Goal: Task Accomplishment & Management: Use online tool/utility

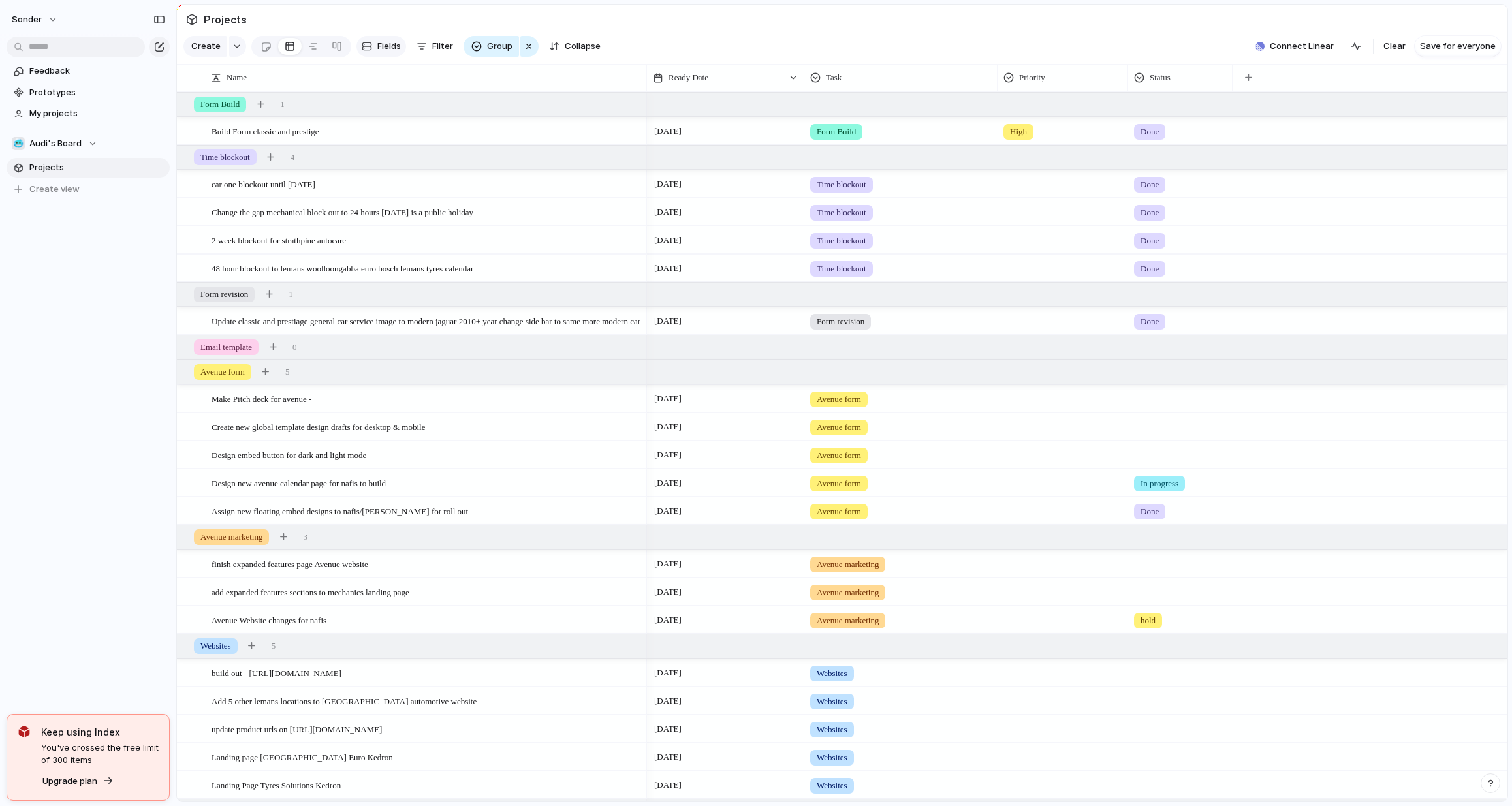
click at [369, 45] on button "Fields" at bounding box center [381, 47] width 50 height 21
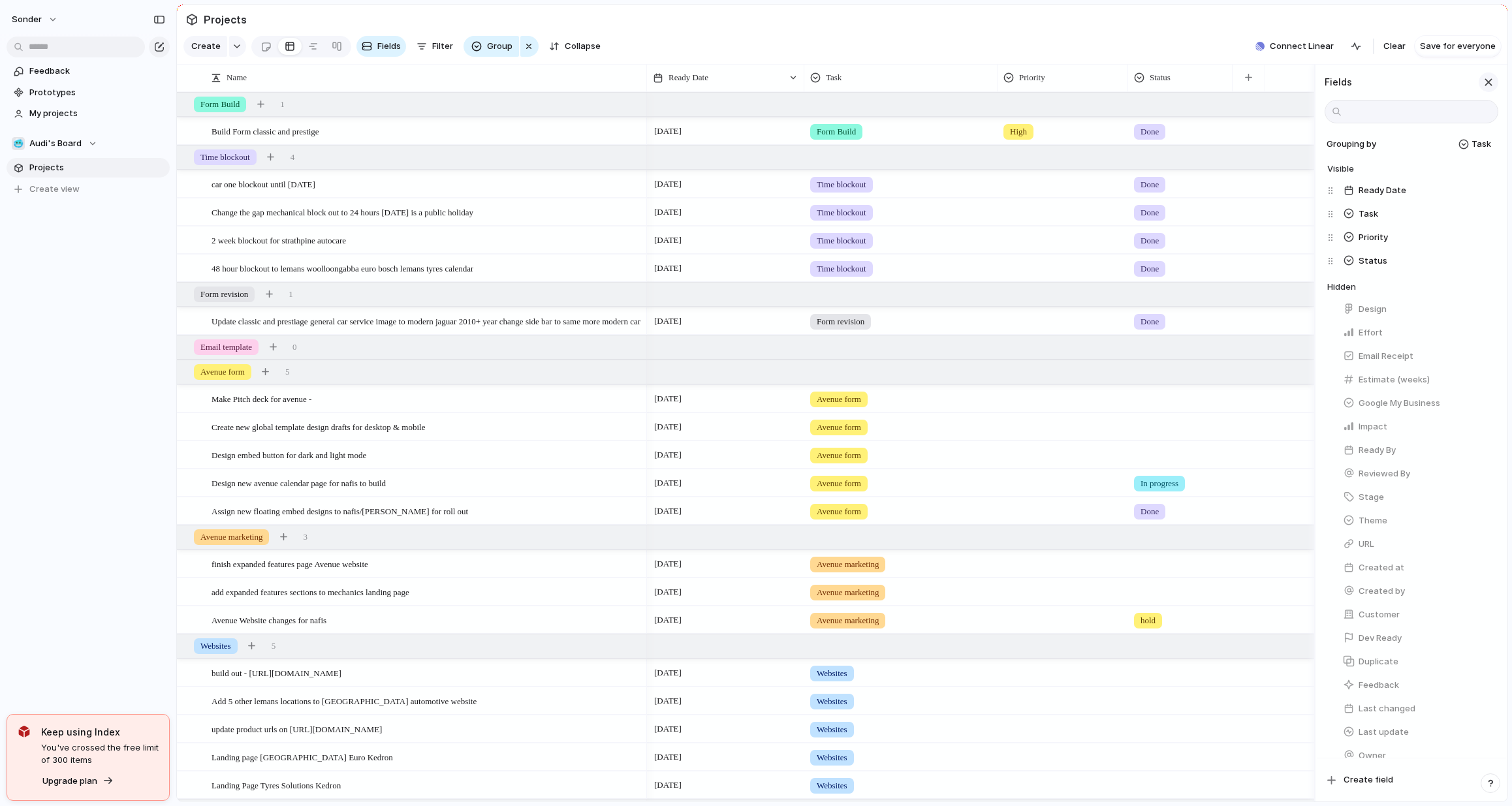
click at [1490, 87] on div "button" at bounding box center [1488, 82] width 14 height 14
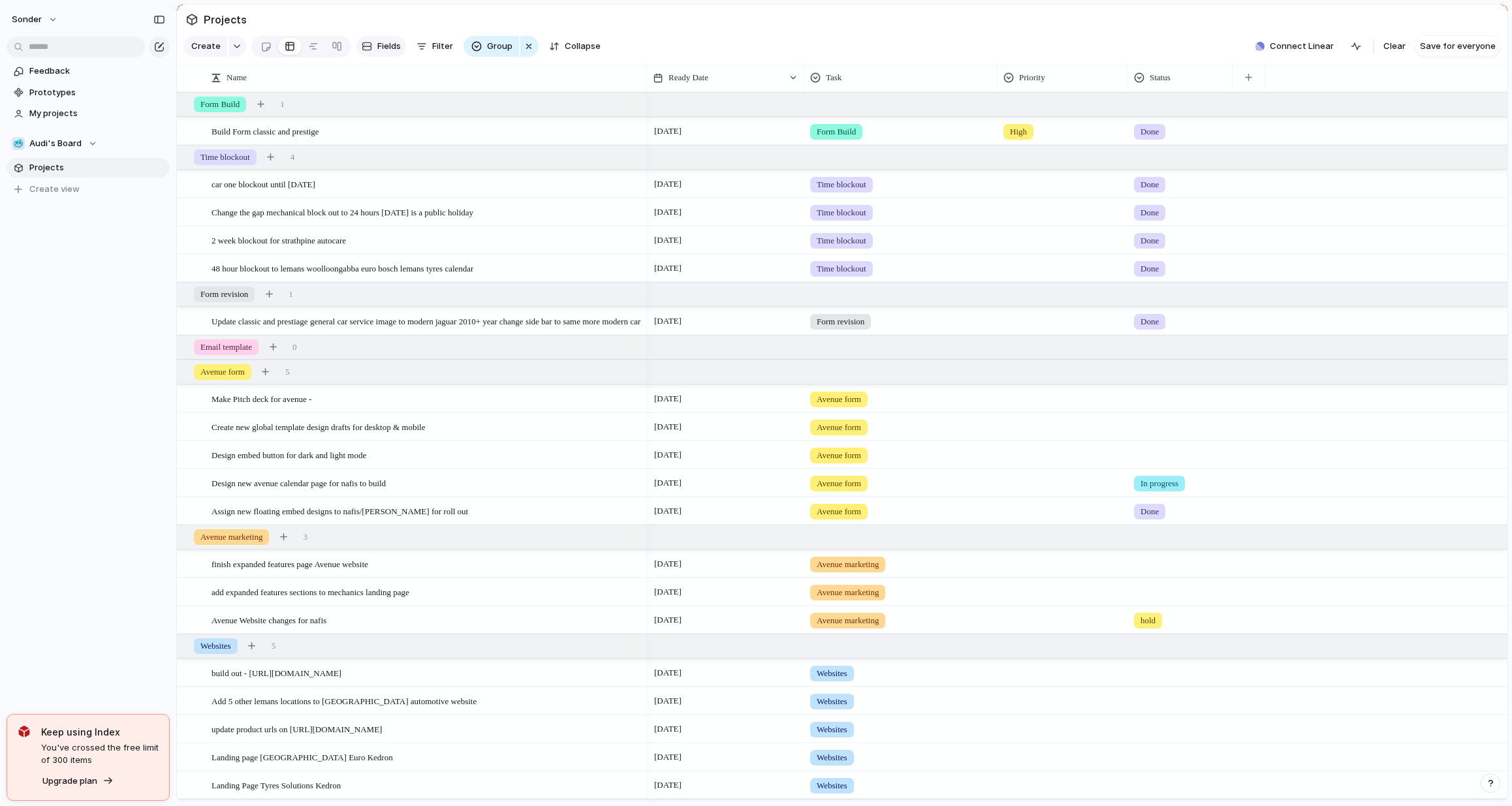
click at [395, 53] on span "Fields" at bounding box center [389, 47] width 24 height 13
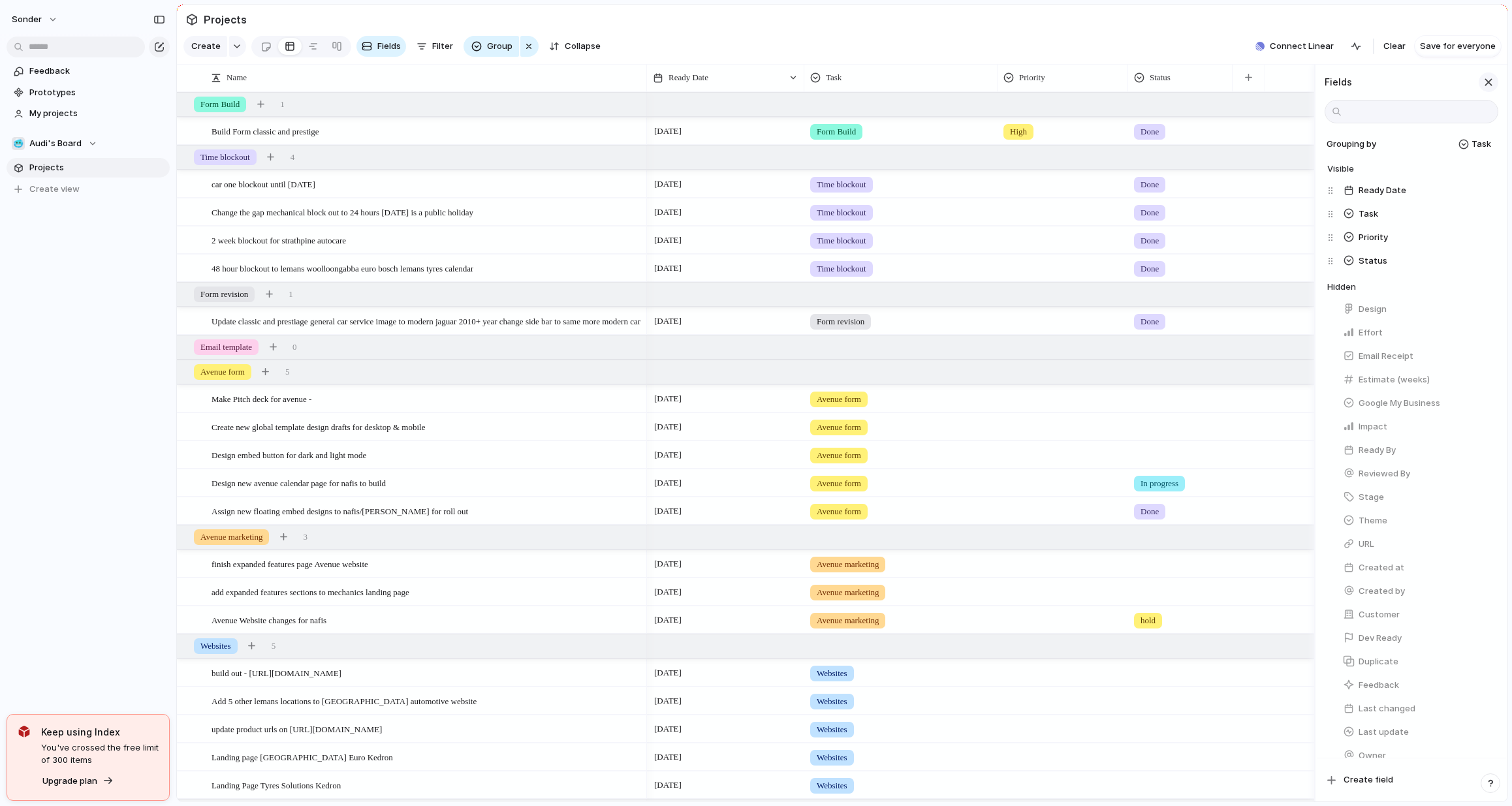
click at [1497, 91] on button "button" at bounding box center [1489, 82] width 20 height 20
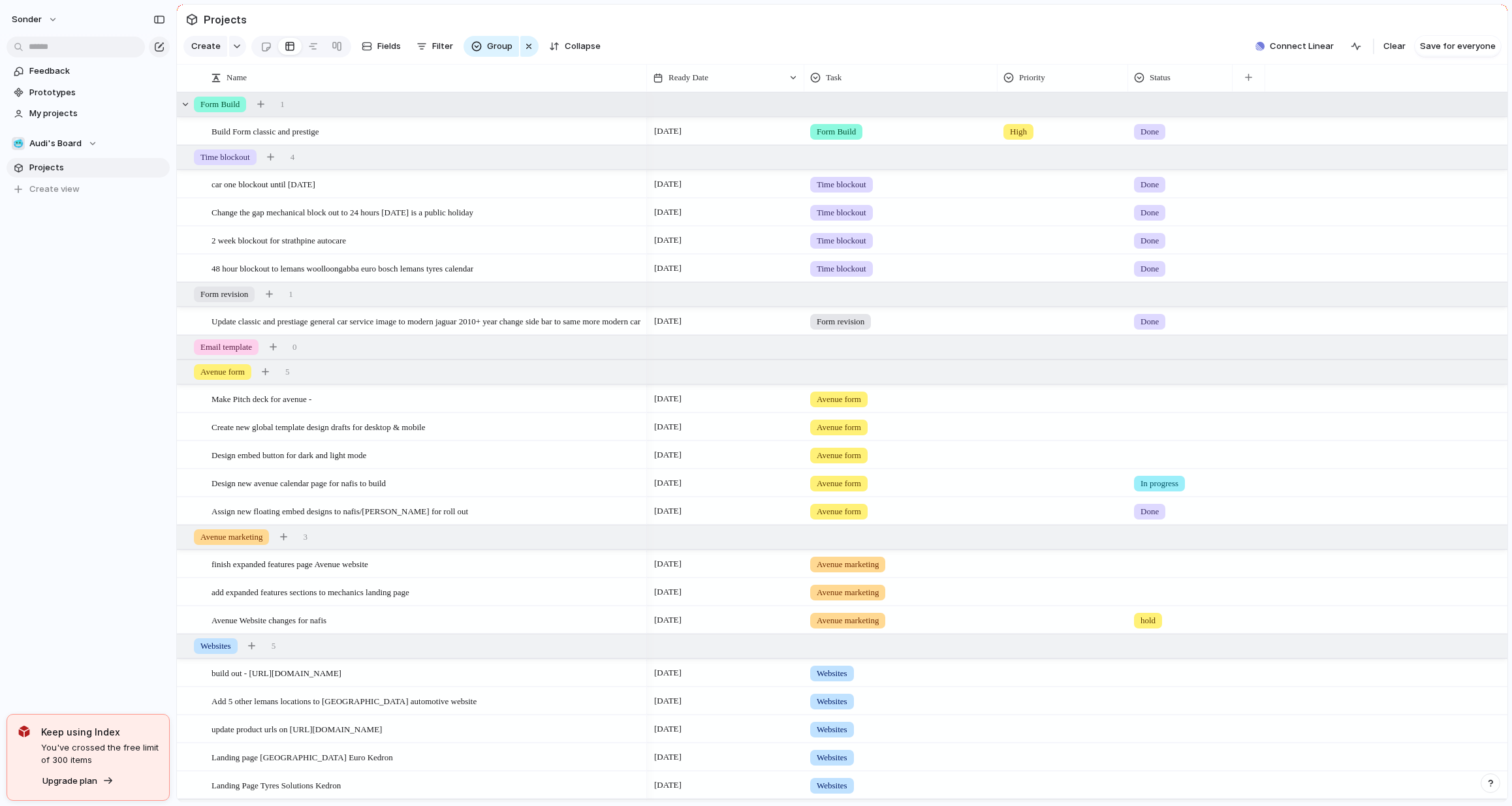
click at [677, 108] on div "Form Build 1" at bounding box center [844, 104] width 1333 height 24
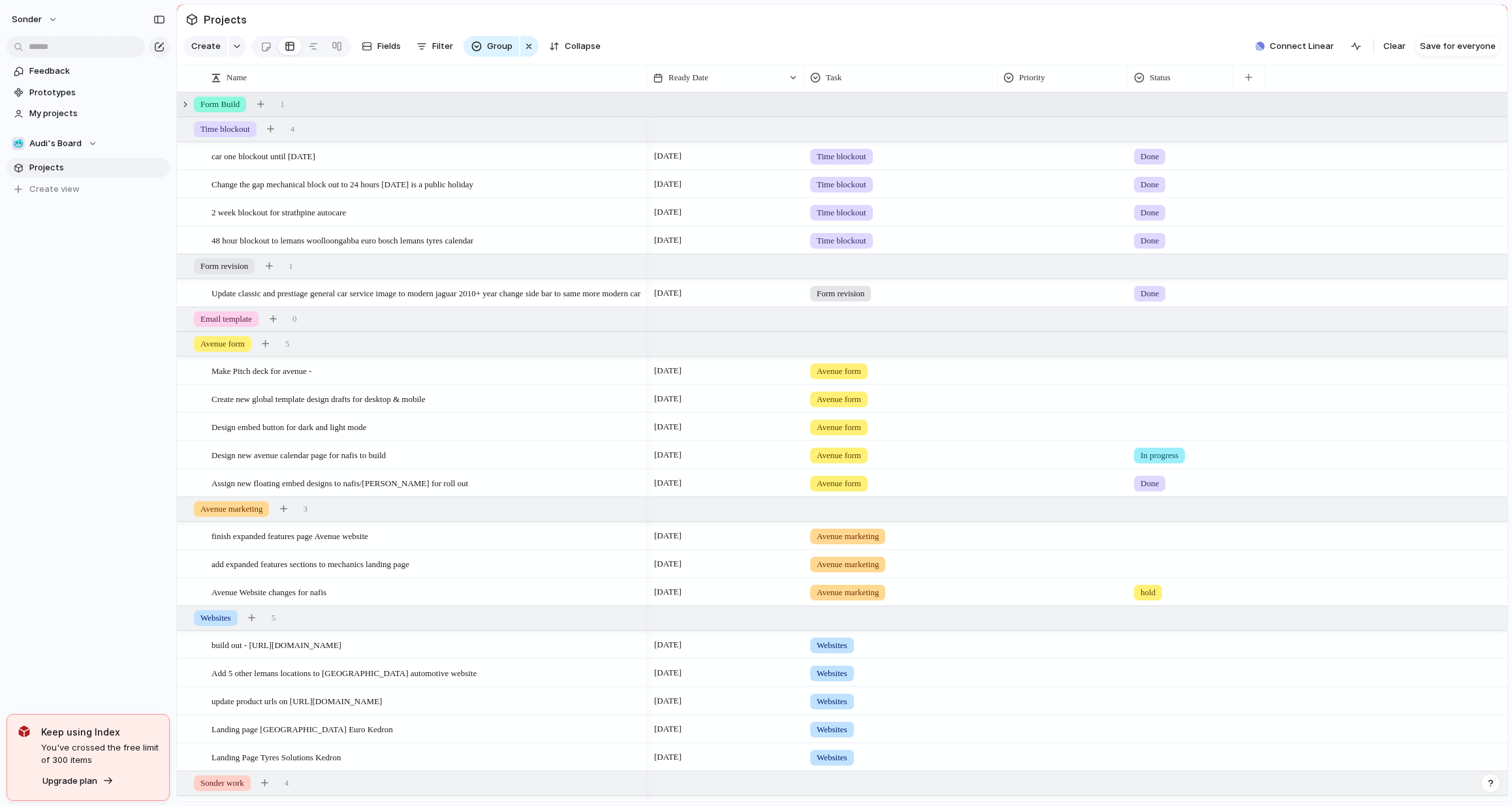
click at [686, 116] on div "Form Build 1" at bounding box center [844, 104] width 1333 height 24
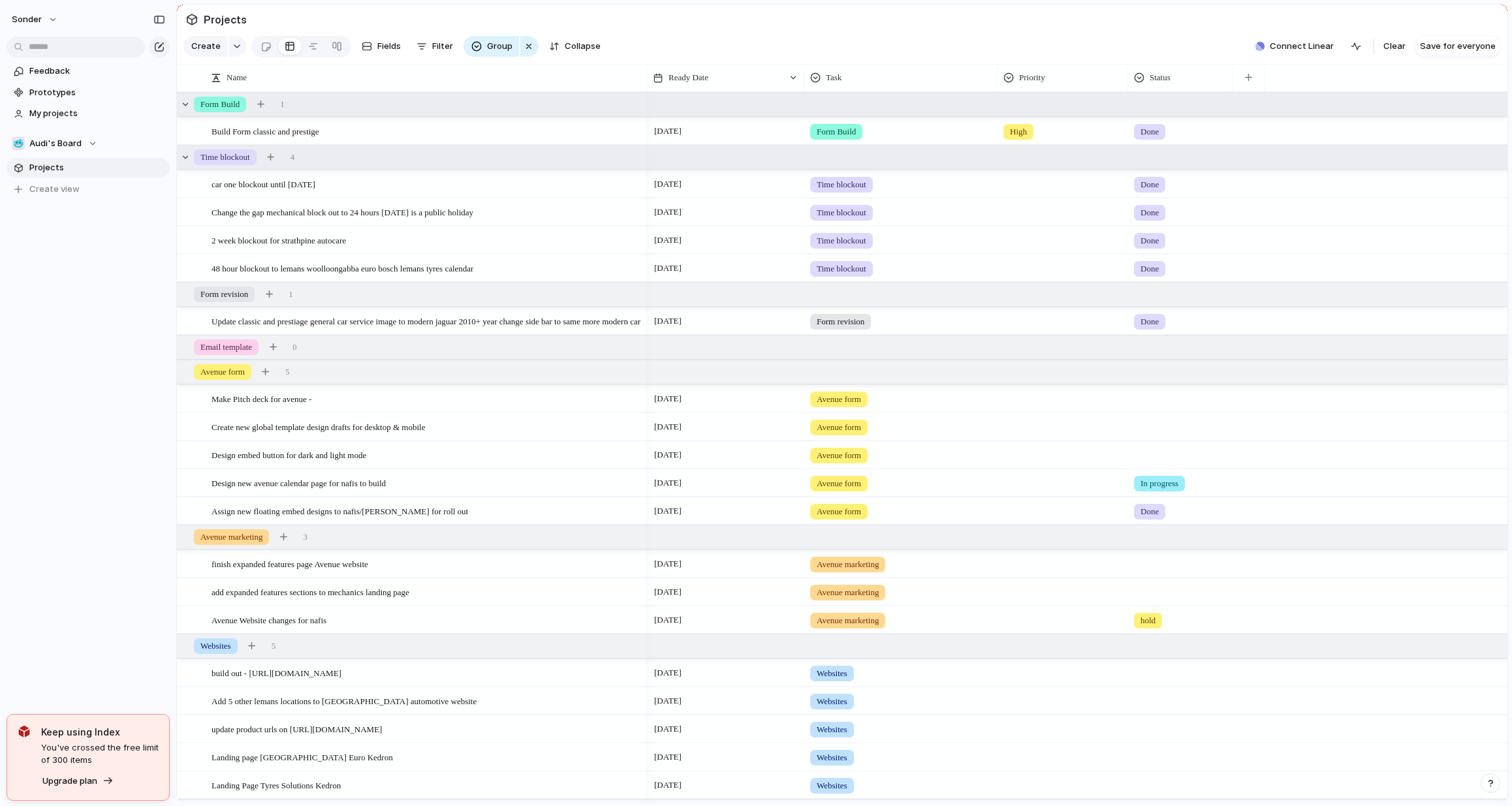
click at [603, 169] on div "Time blockout 4" at bounding box center [844, 158] width 1333 height 24
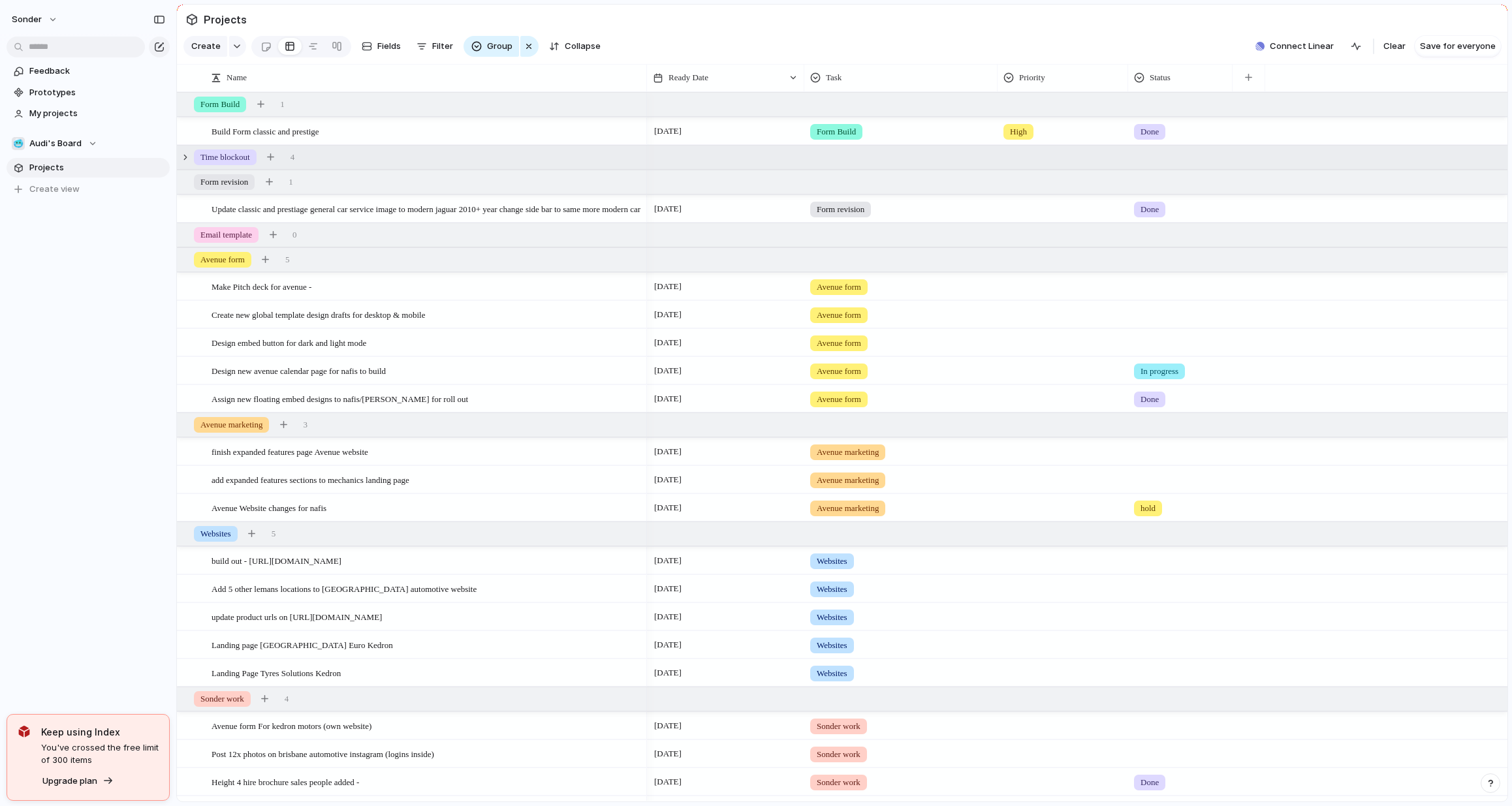
click at [611, 161] on div "Time blockout 4" at bounding box center [844, 158] width 1333 height 24
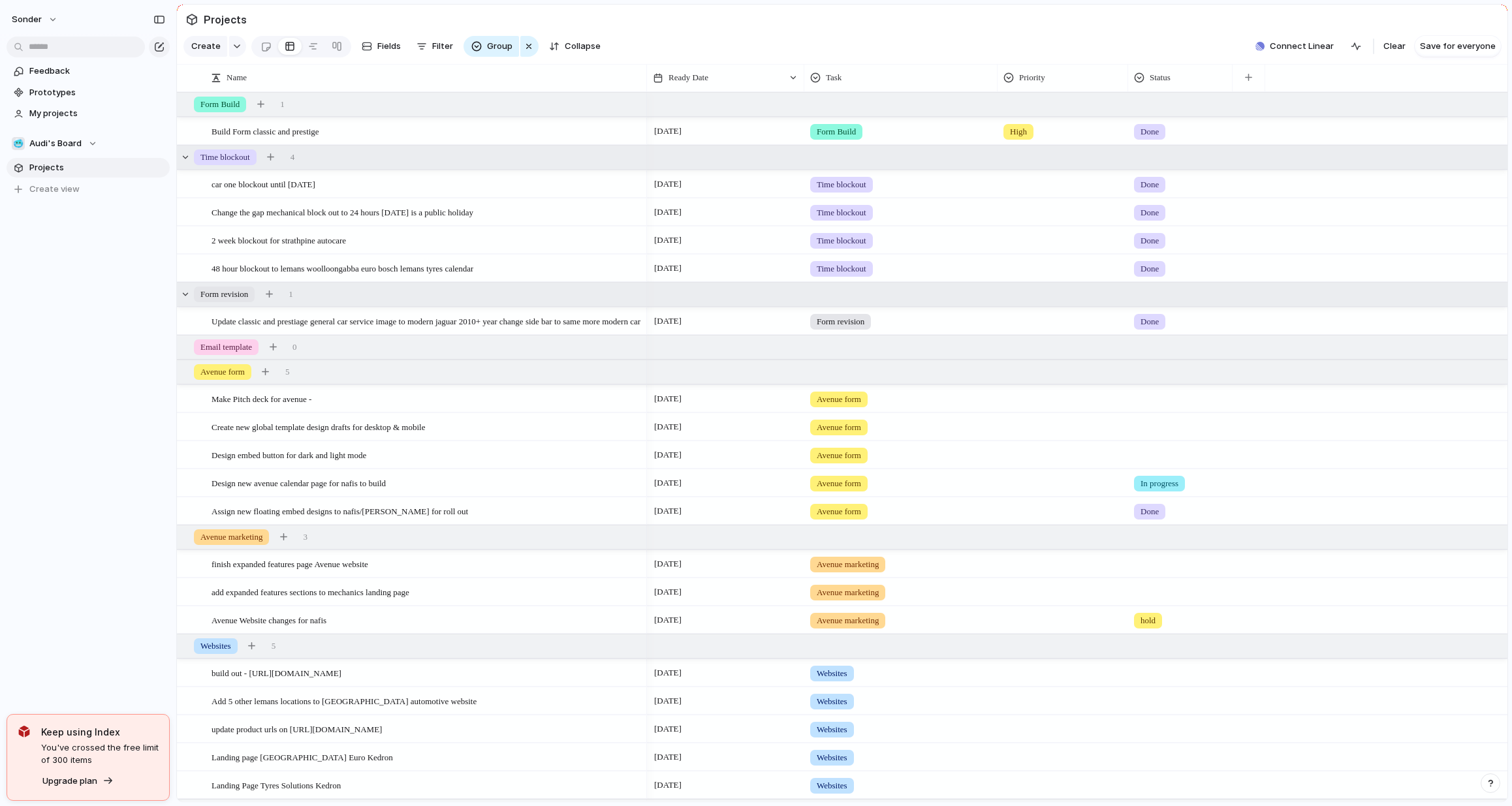
click at [486, 293] on div "Form revision 1" at bounding box center [844, 295] width 1333 height 24
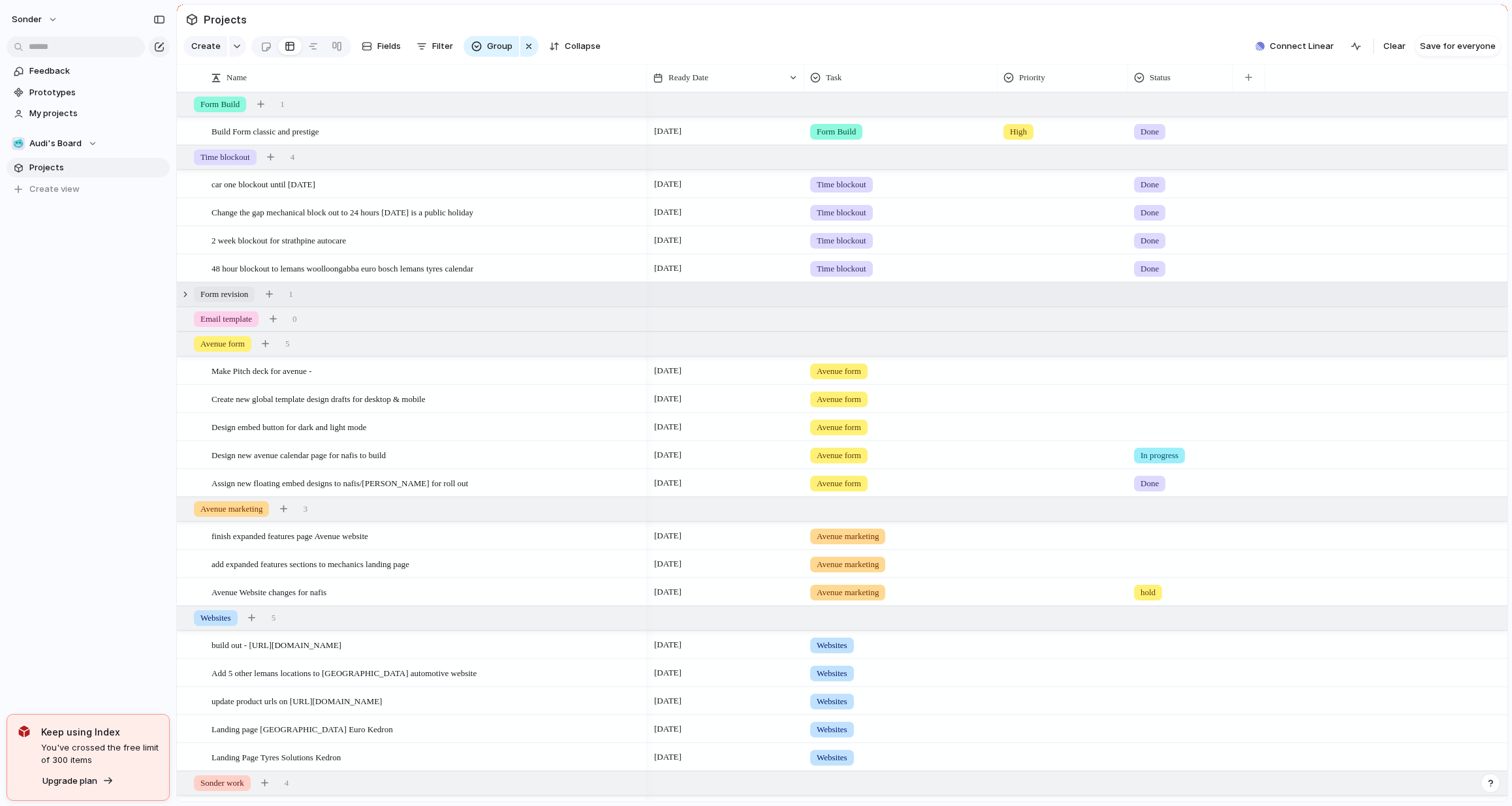
click at [486, 293] on div "Form revision 1" at bounding box center [844, 295] width 1333 height 24
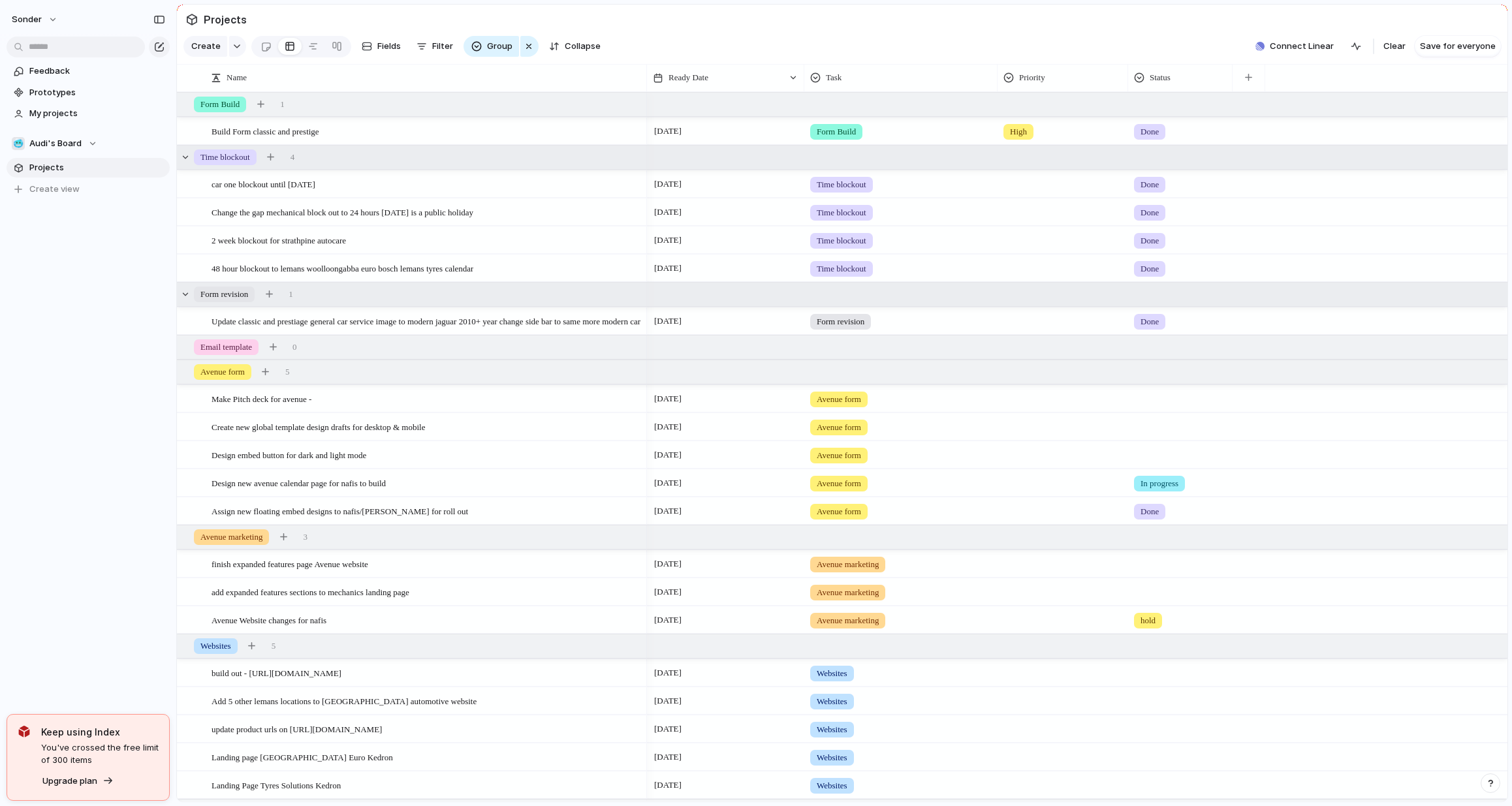
click at [473, 159] on div "Time blockout 4" at bounding box center [844, 158] width 1333 height 24
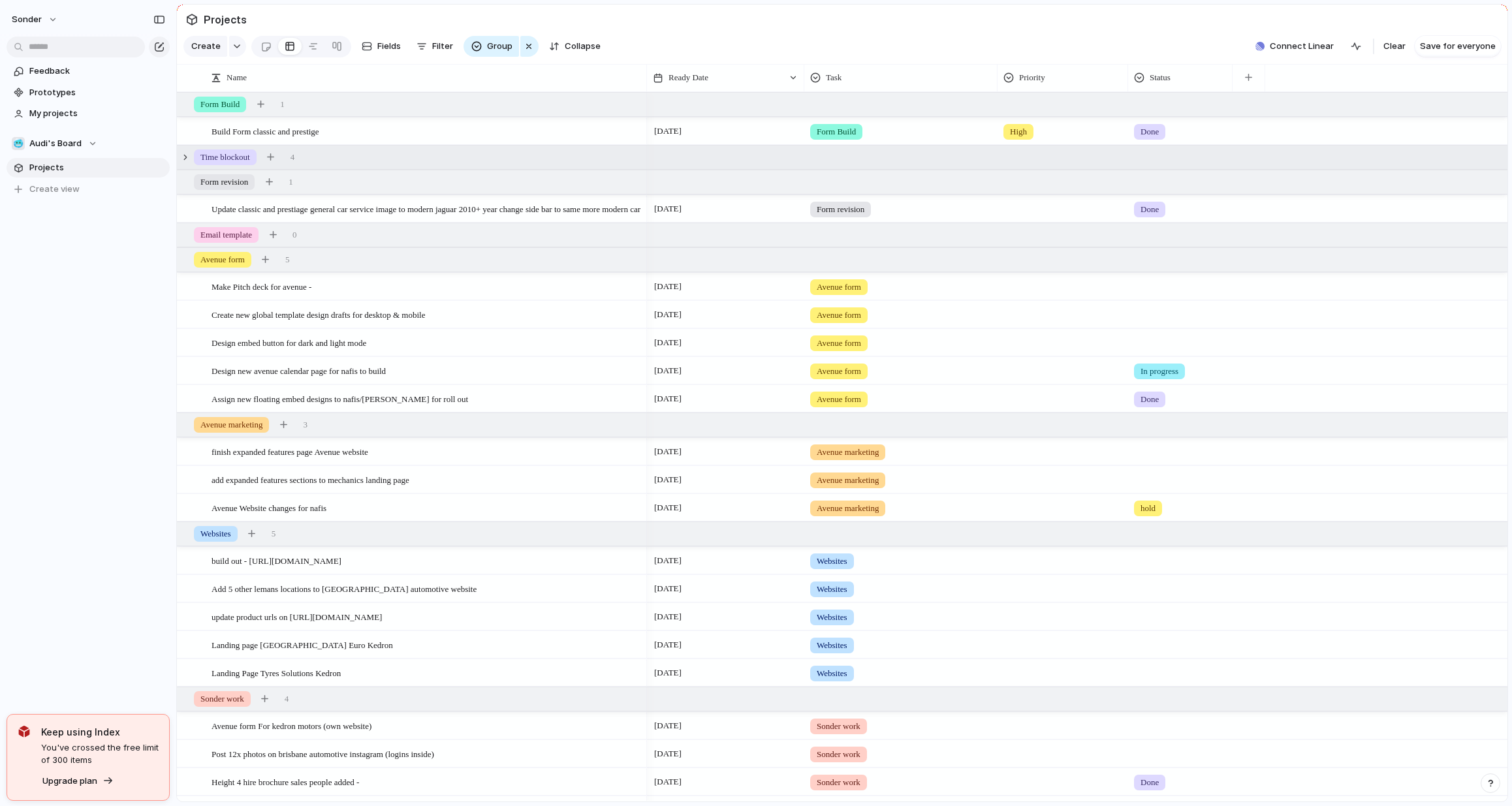
click at [473, 159] on div "Time blockout 4" at bounding box center [844, 158] width 1333 height 24
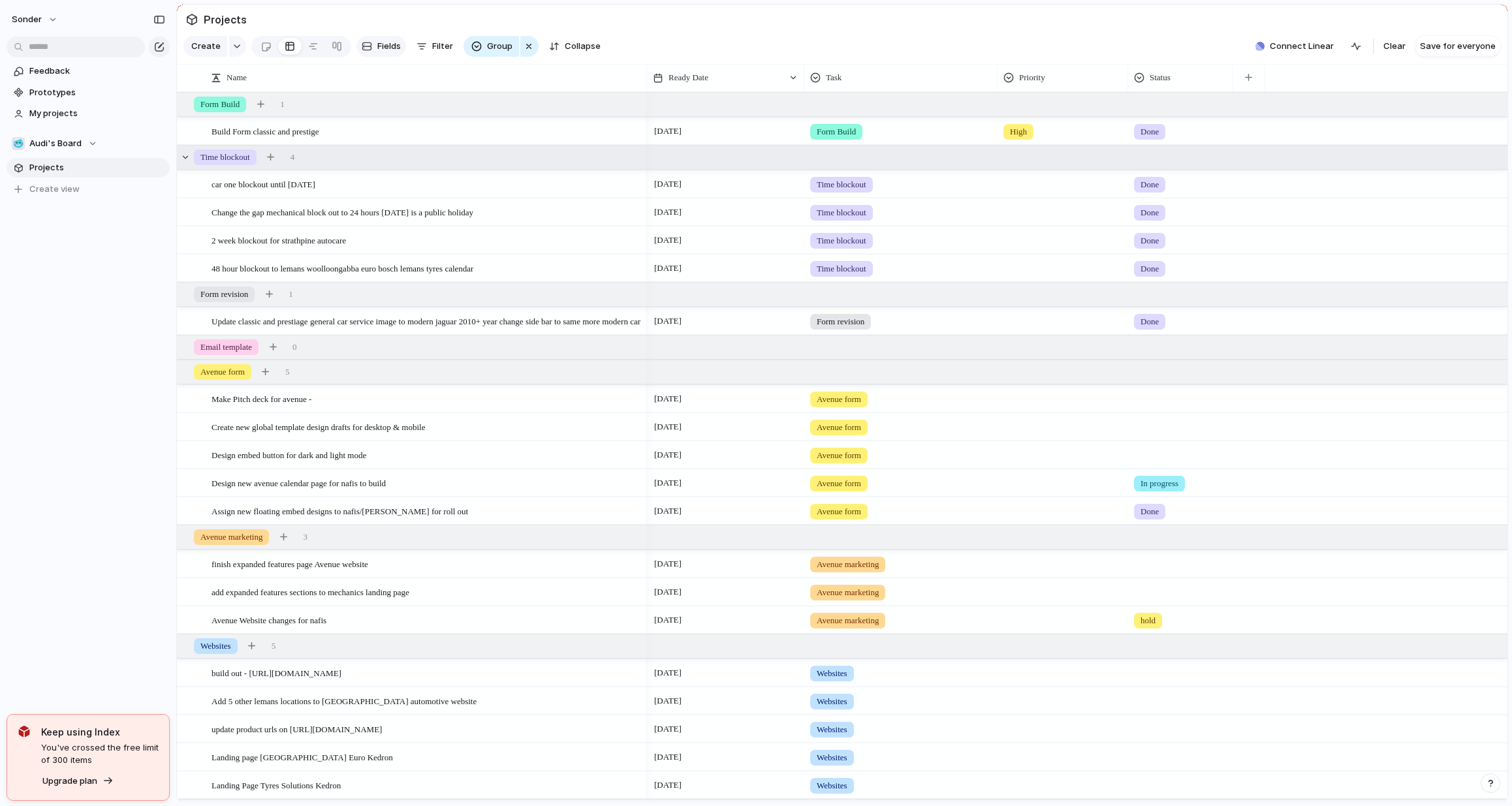
click at [391, 52] on span "Fields" at bounding box center [389, 47] width 24 height 13
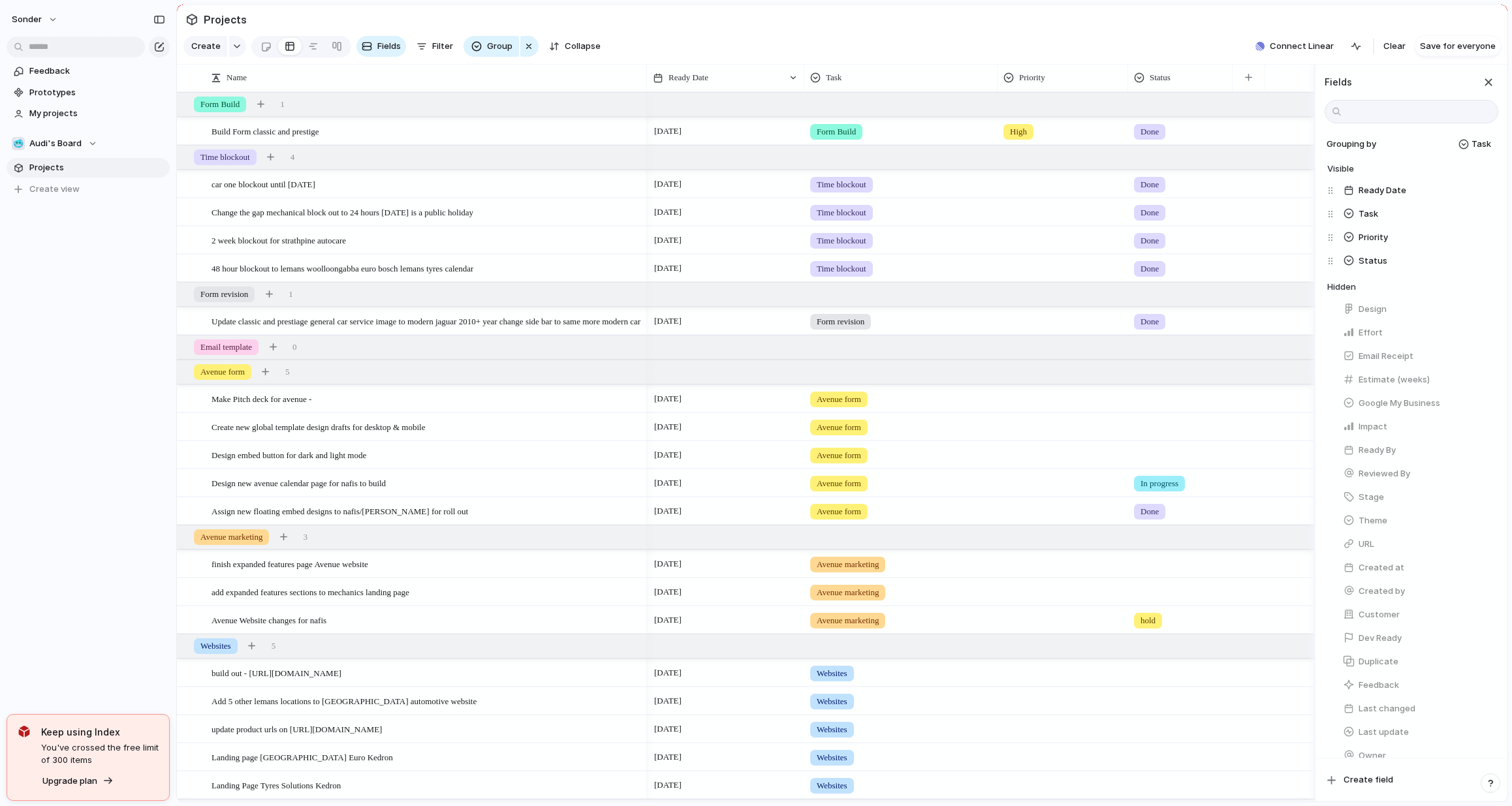
click at [517, 50] on div "Group" at bounding box center [501, 47] width 76 height 21
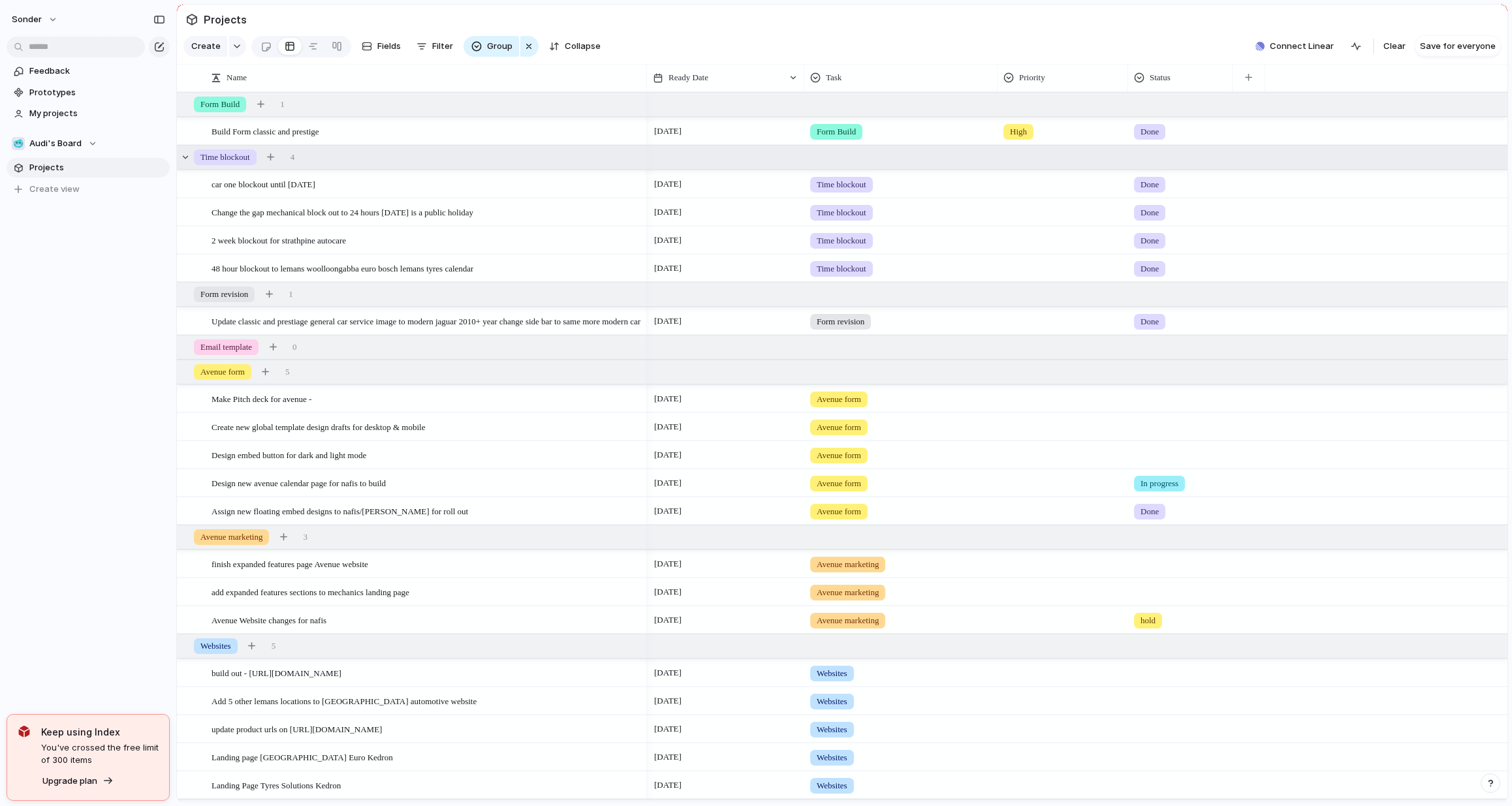
click at [529, 49] on div "button" at bounding box center [529, 47] width 11 height 16
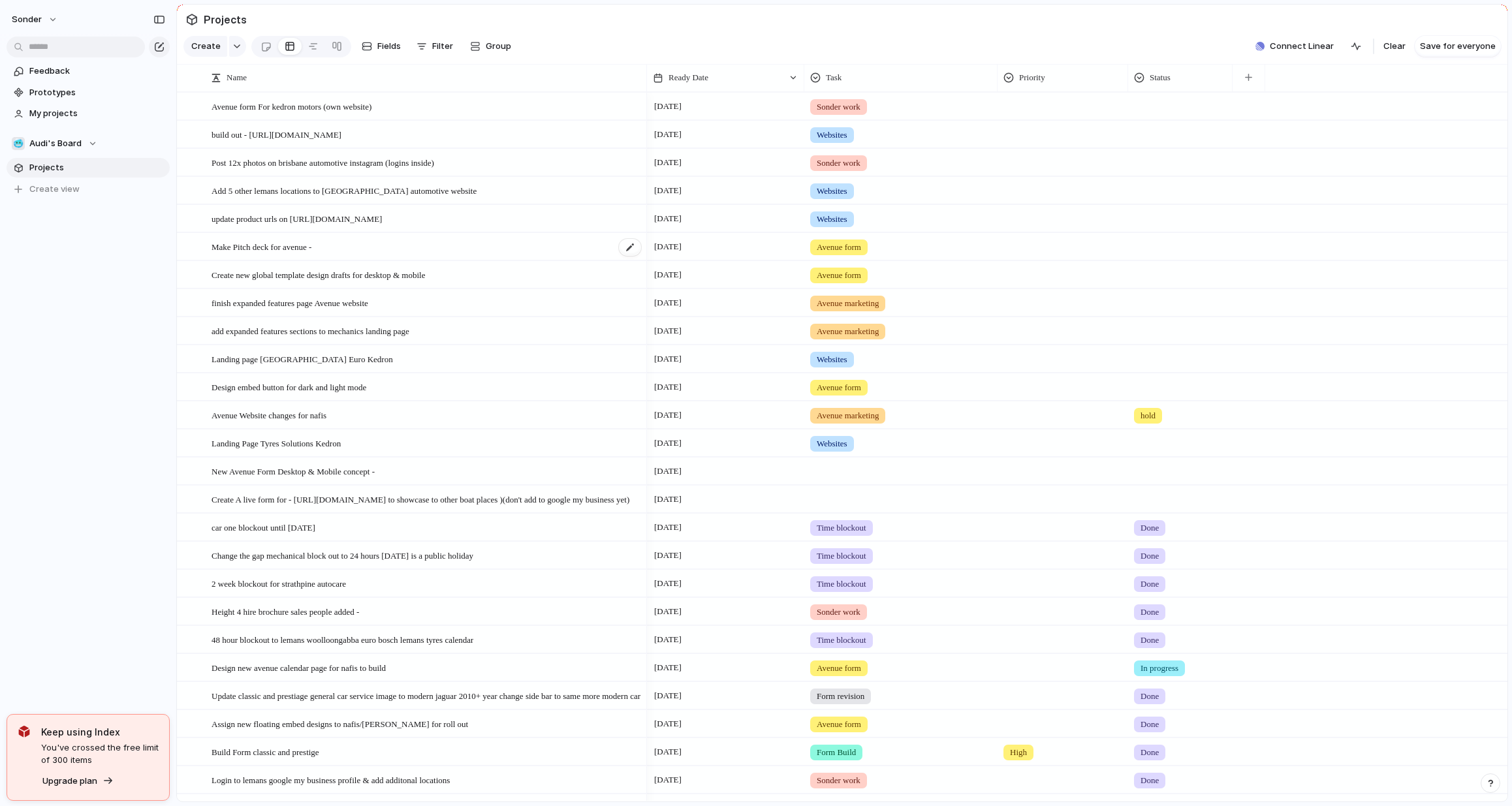
scroll to position [192, 0]
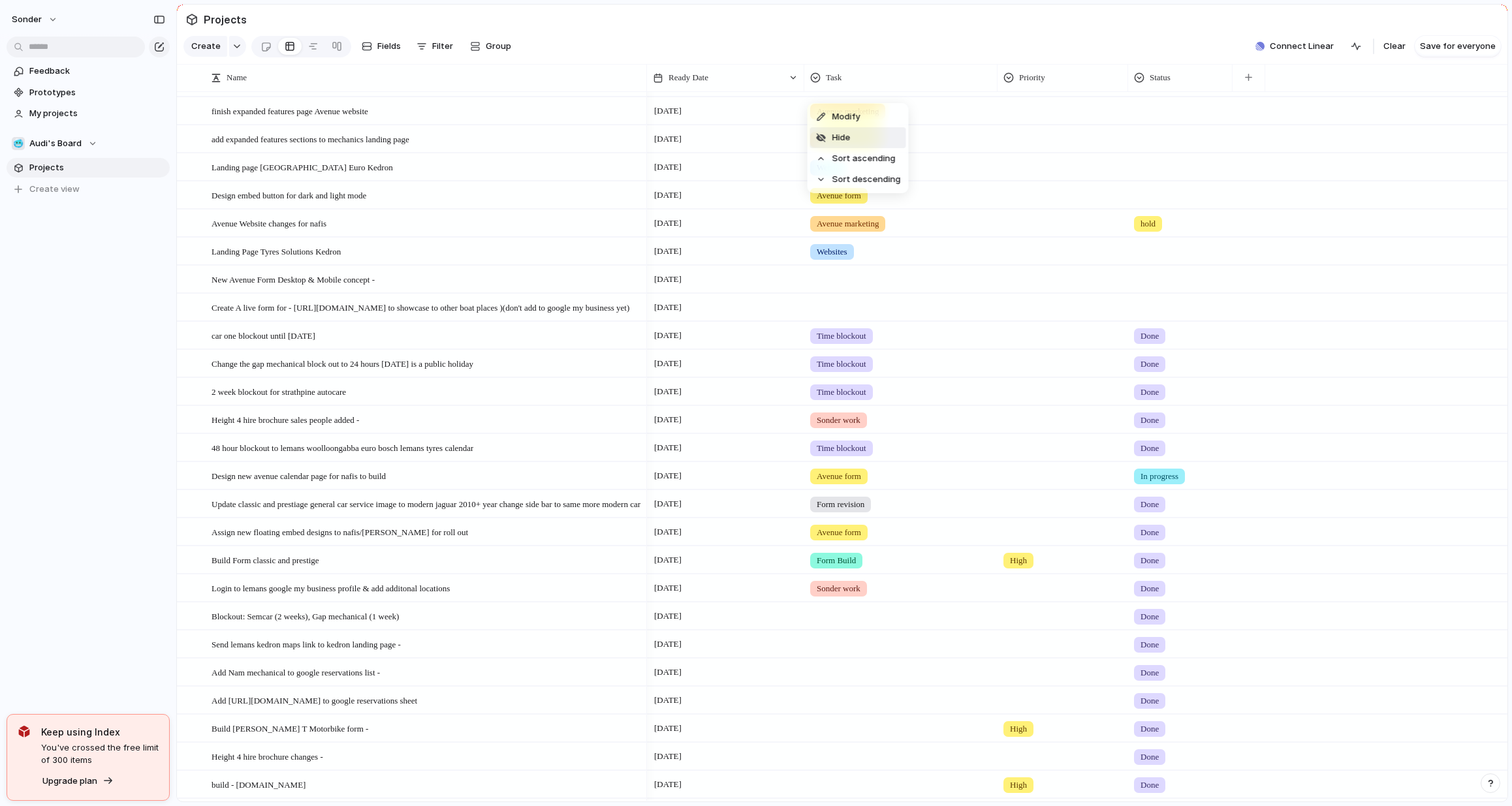
click at [857, 138] on li "Hide" at bounding box center [858, 138] width 96 height 21
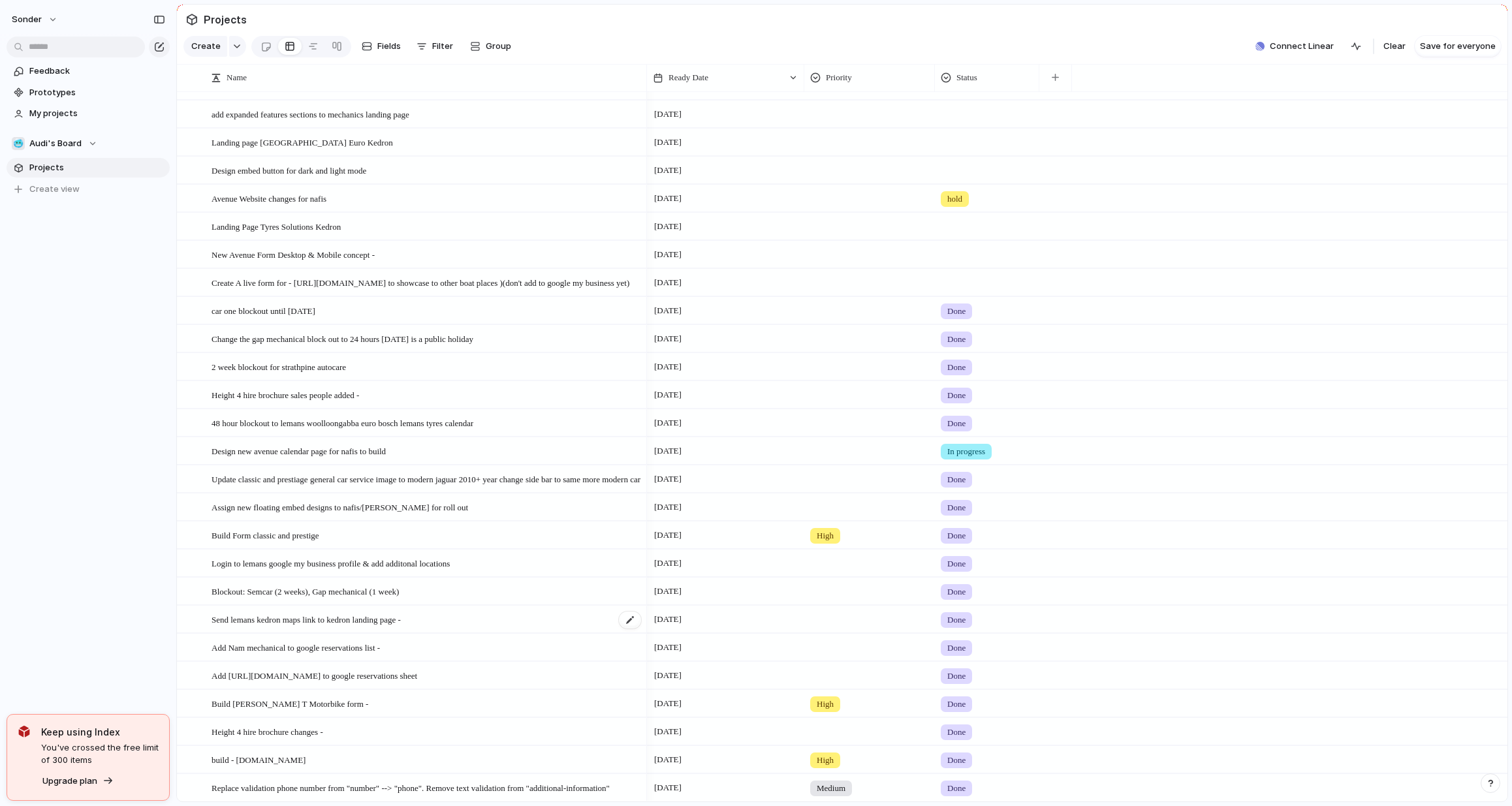
scroll to position [339, 0]
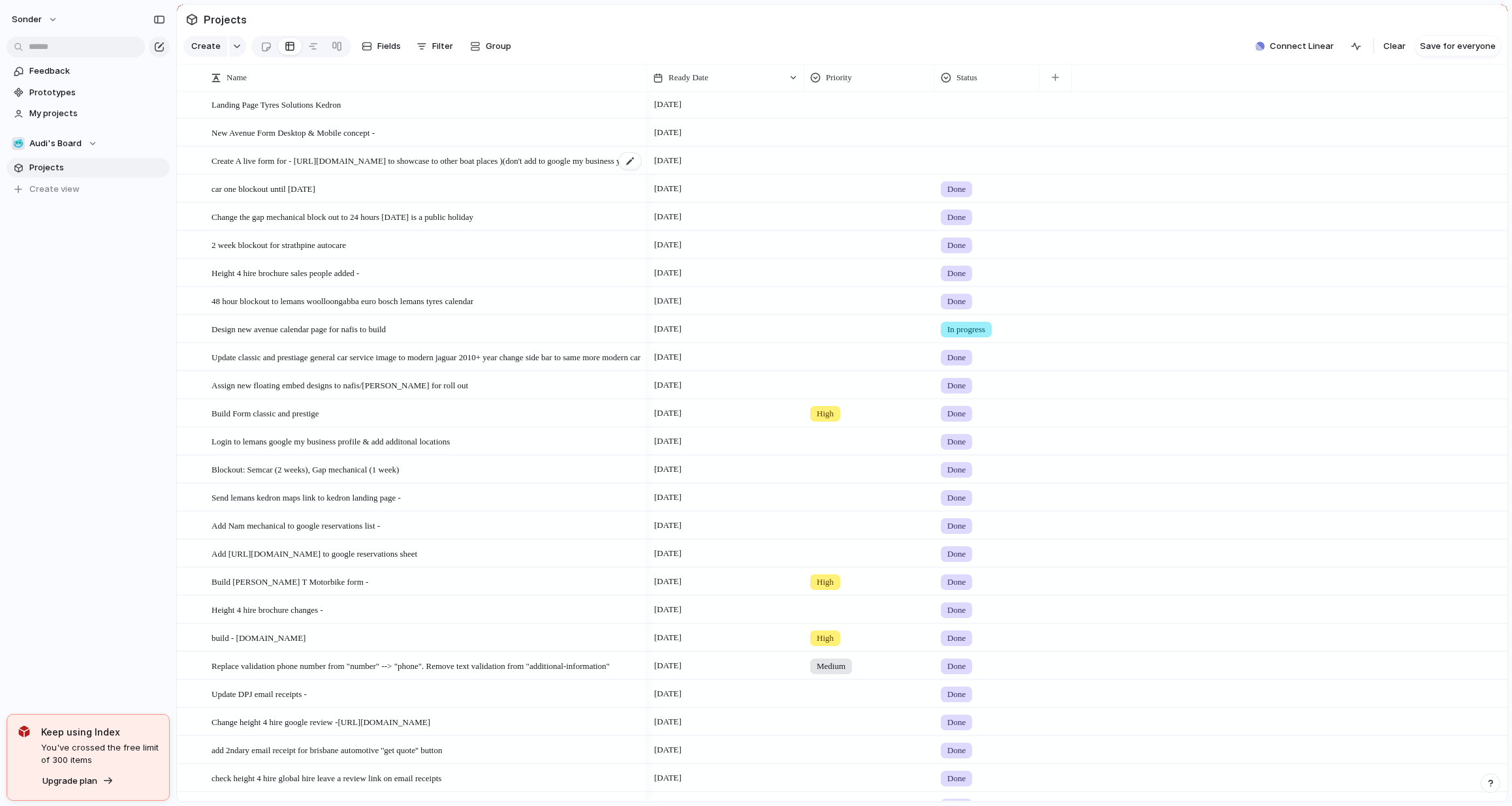
click at [446, 168] on span "Create A live form for - [URL][DOMAIN_NAME] to showcase to other boat places )(…" at bounding box center [420, 160] width 418 height 15
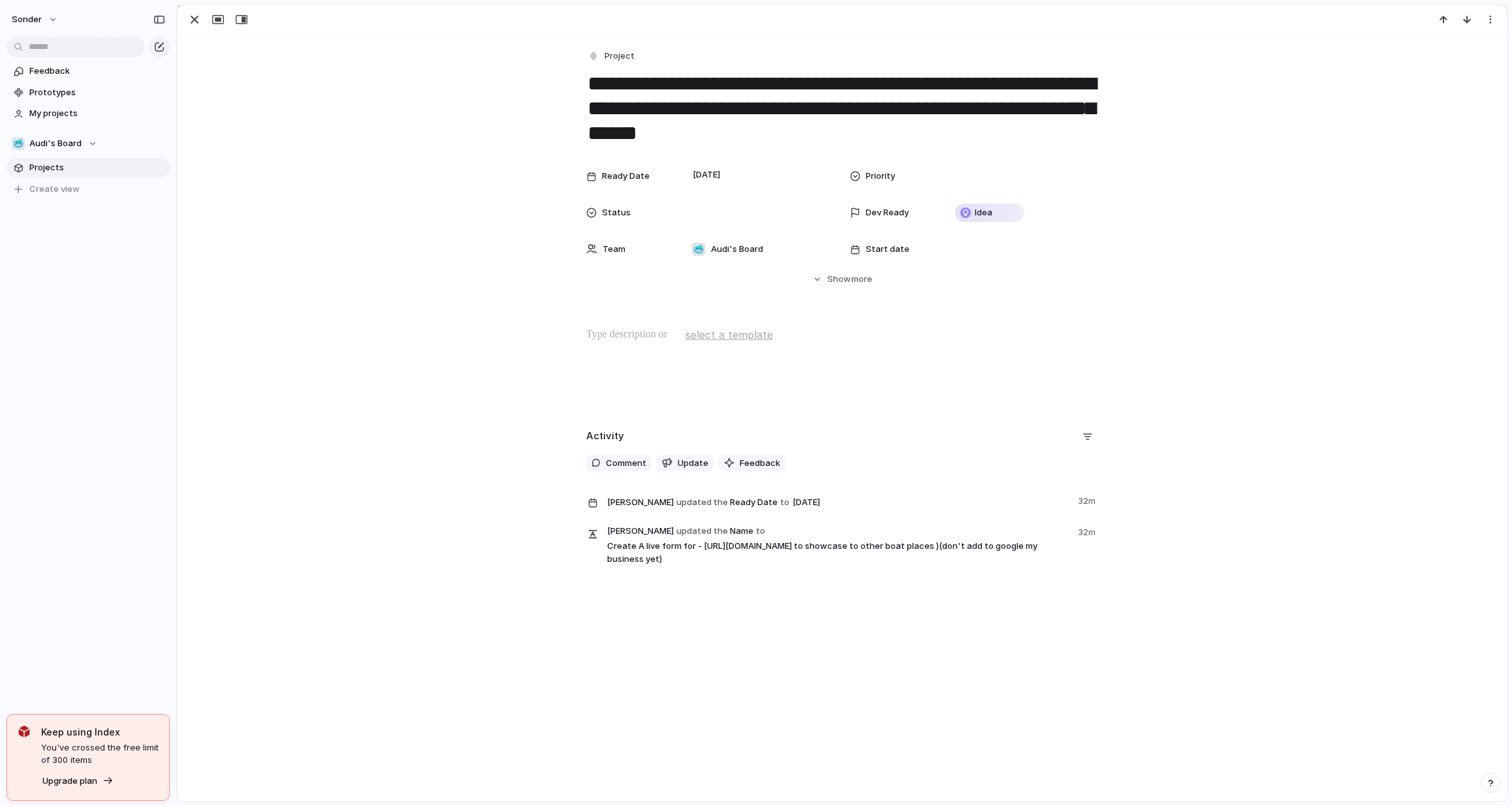
drag, startPoint x: 797, startPoint y: 83, endPoint x: 1080, endPoint y: 88, distance: 283.0
click at [1080, 88] on textarea "**********" at bounding box center [842, 108] width 512 height 77
click at [1246, 144] on div "**********" at bounding box center [842, 305] width 1329 height 541
